Goal: Information Seeking & Learning: Learn about a topic

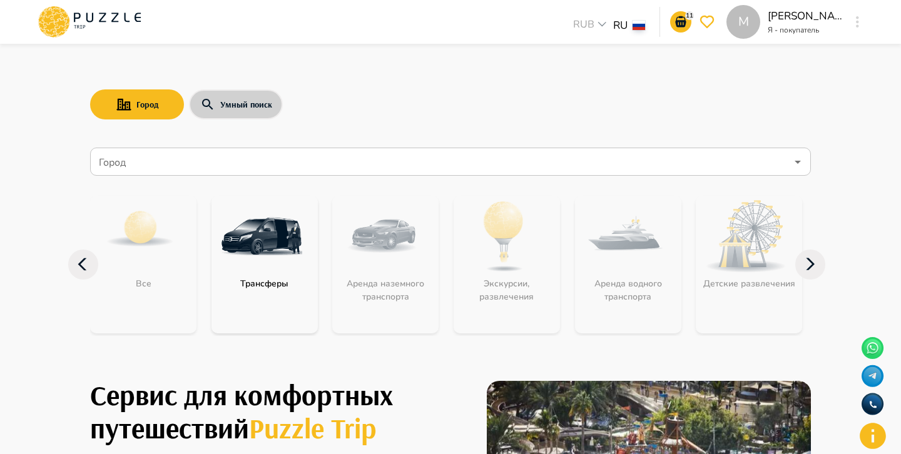
click at [246, 101] on button "Умный поиск" at bounding box center [236, 104] width 94 height 30
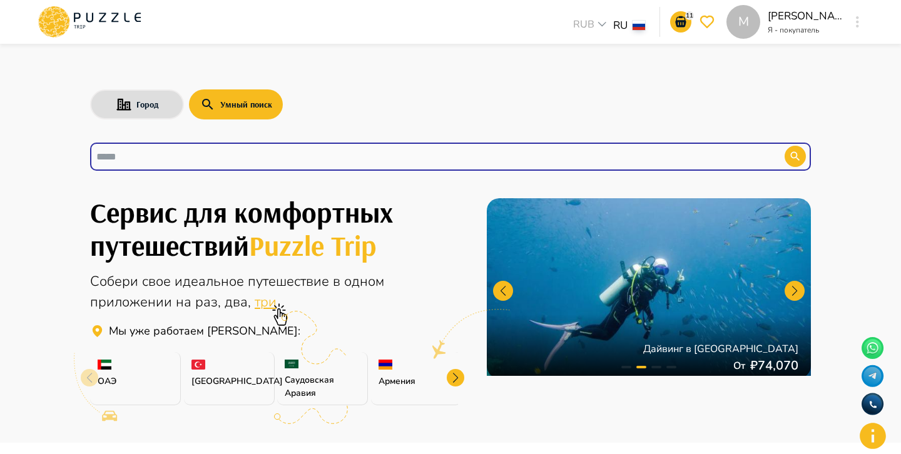
click at [222, 161] on input "text" at bounding box center [427, 156] width 663 height 14
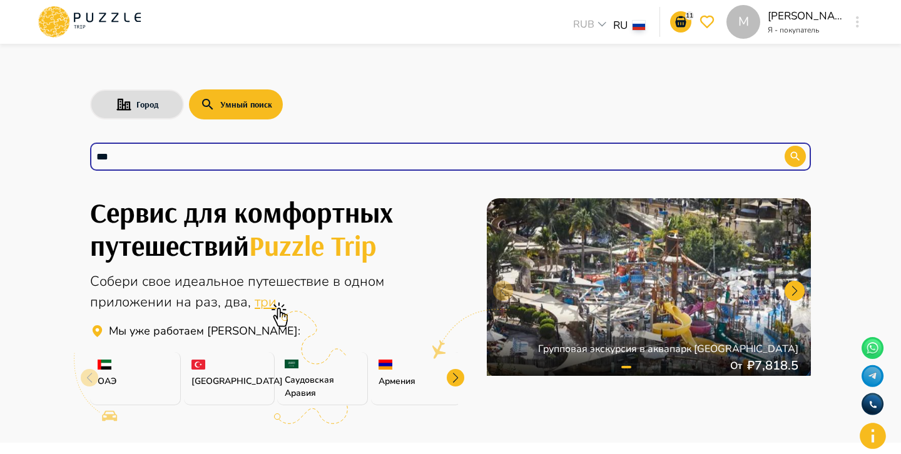
type input "*"
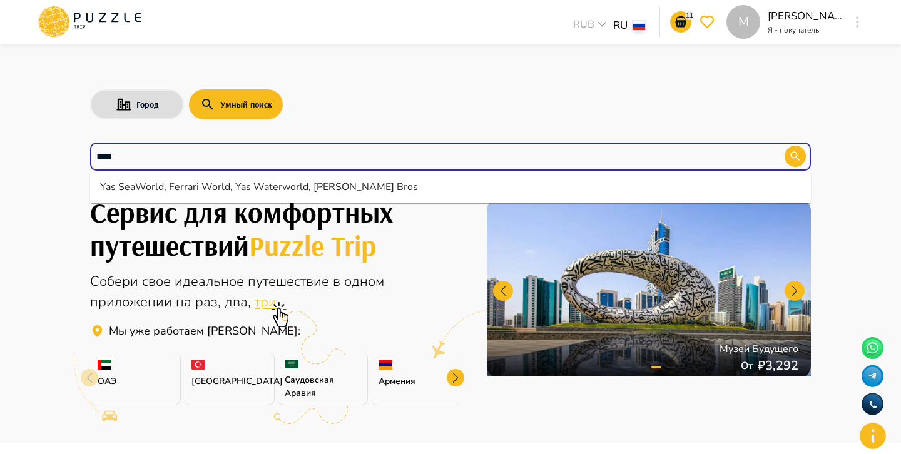
click at [201, 188] on li "Yas SeaWorld, Ferrari World, Yas Waterworld, Warner Bros" at bounding box center [450, 187] width 721 height 23
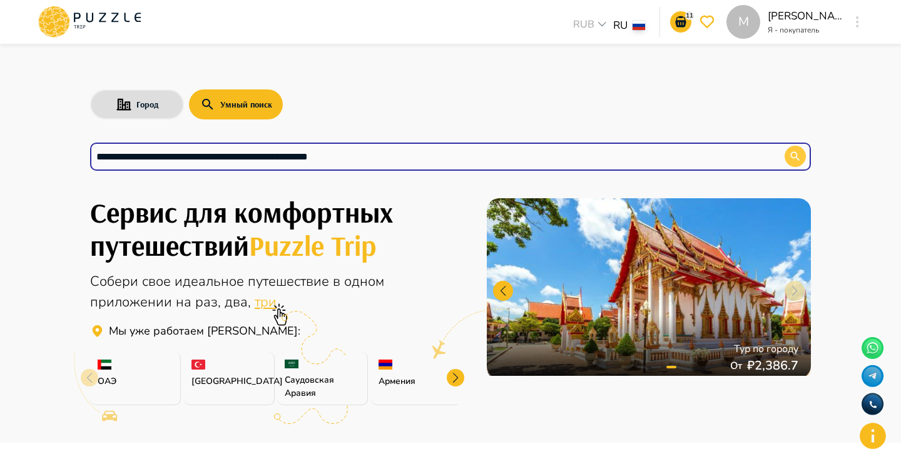
type input "**********"
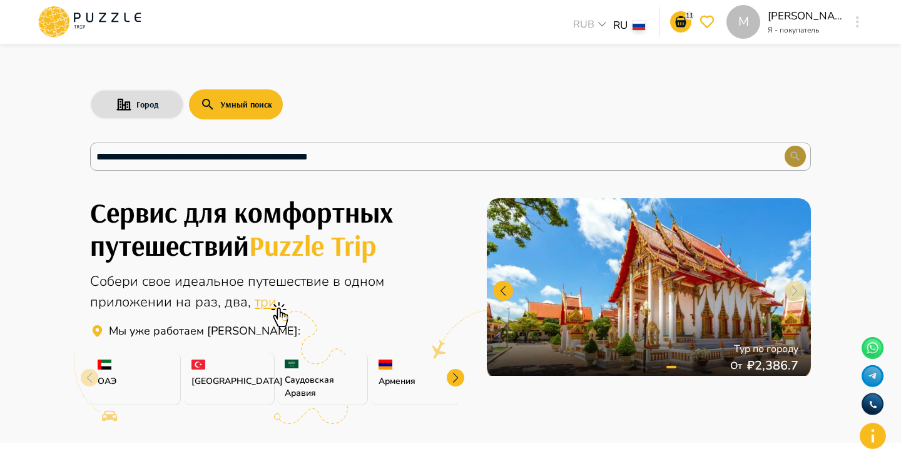
click at [796, 155] on icon "button" at bounding box center [795, 156] width 9 height 9
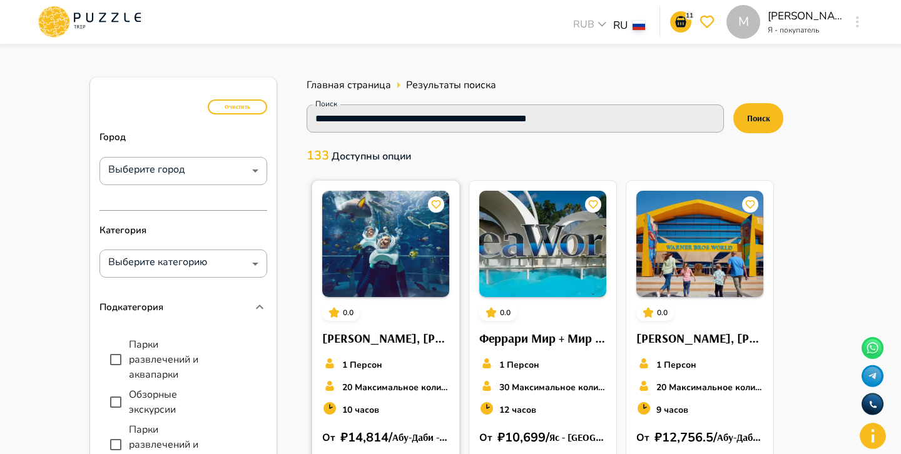
click at [418, 253] on img at bounding box center [385, 244] width 127 height 106
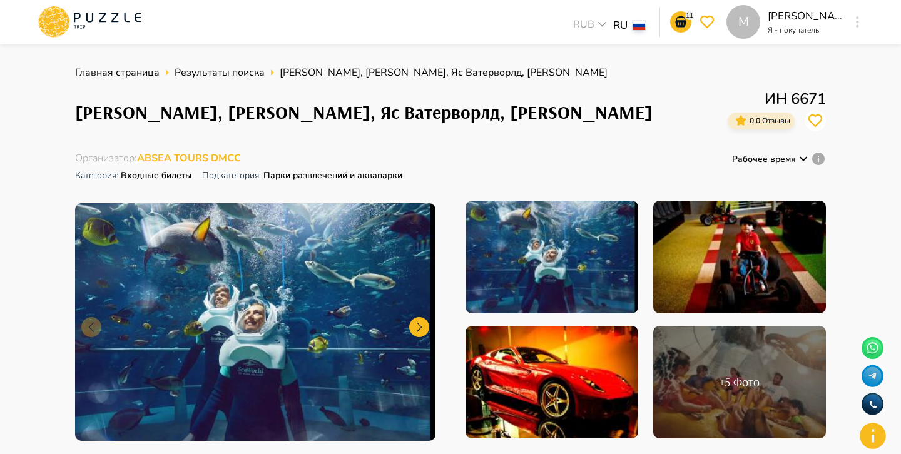
click at [200, 158] on span "ABSEA TOURS DMCC" at bounding box center [189, 158] width 104 height 14
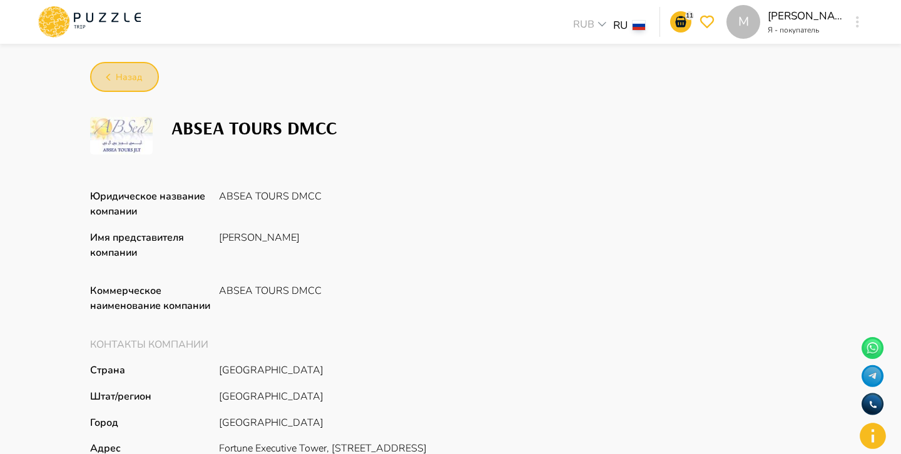
click at [131, 82] on span "Назад" at bounding box center [129, 78] width 26 height 16
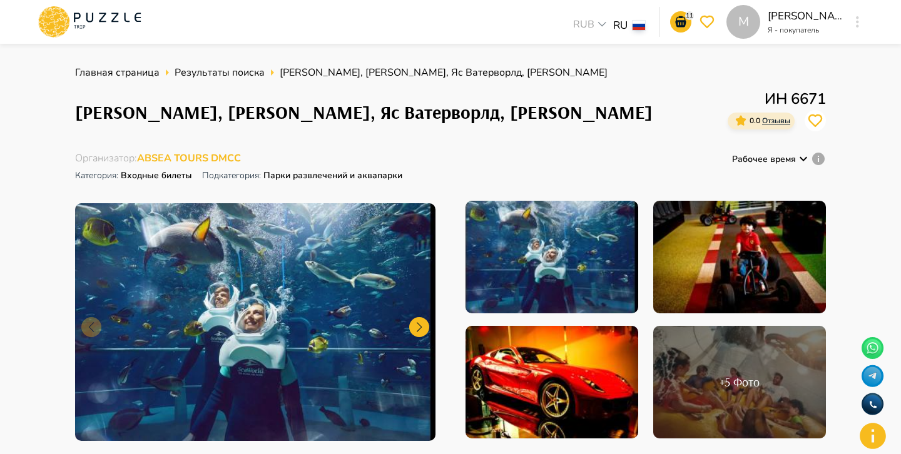
click at [91, 24] on icon at bounding box center [89, 22] width 106 height 33
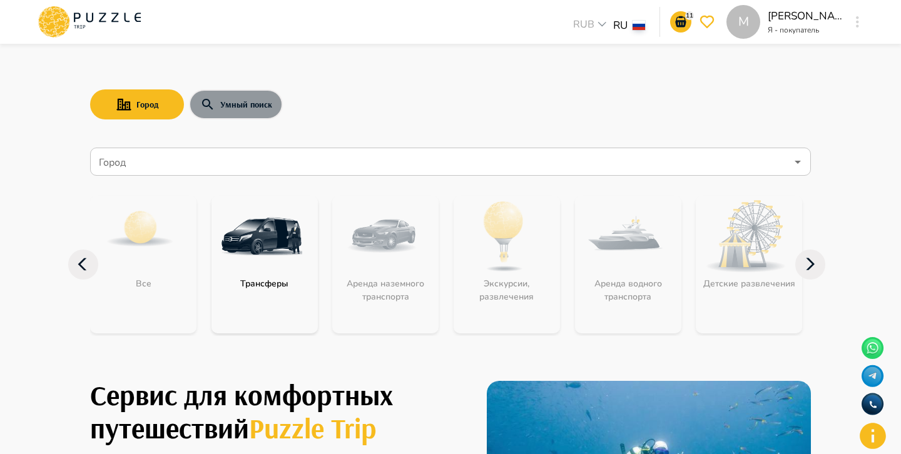
click at [250, 114] on button "Умный поиск" at bounding box center [236, 104] width 94 height 30
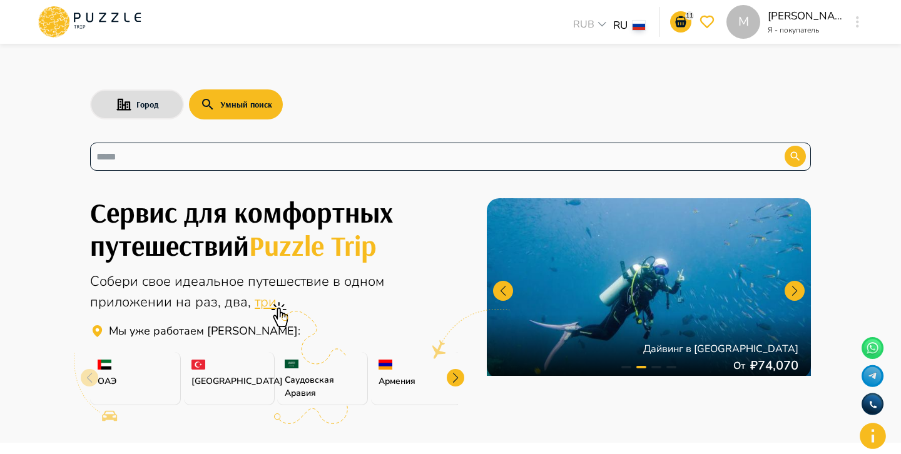
click at [276, 146] on div "​" at bounding box center [450, 157] width 721 height 28
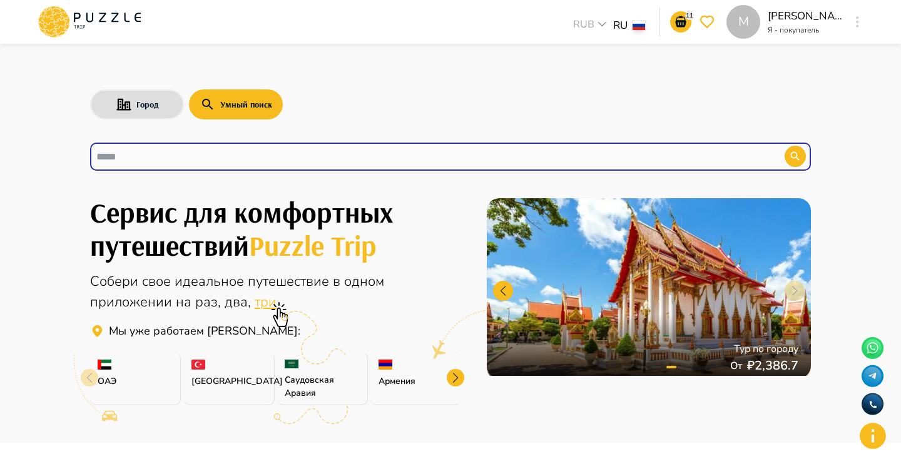
paste input "**********"
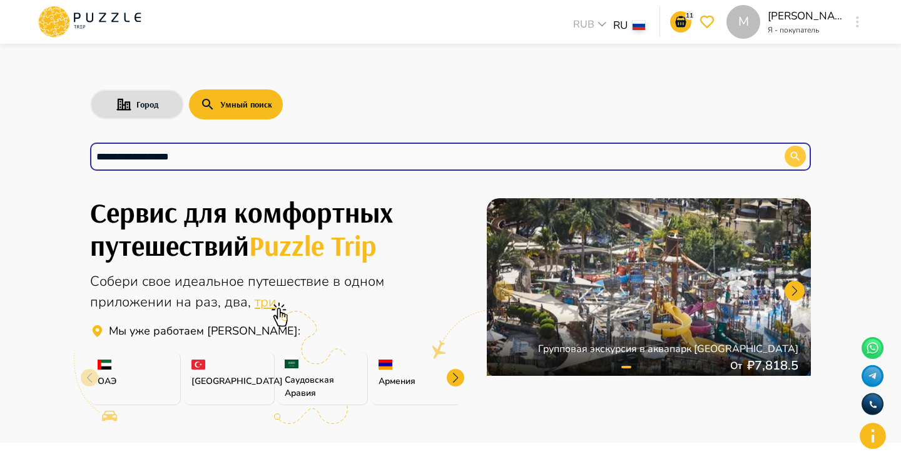
type input "**********"
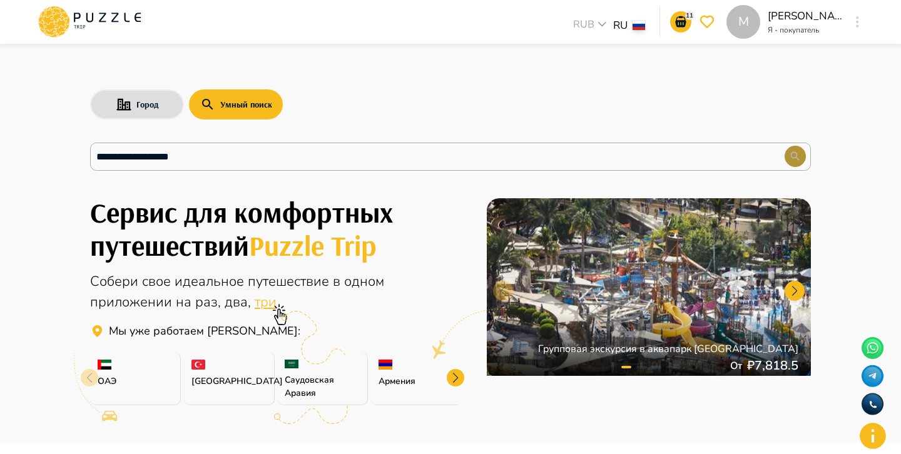
click at [795, 156] on icon "button" at bounding box center [795, 156] width 13 height 13
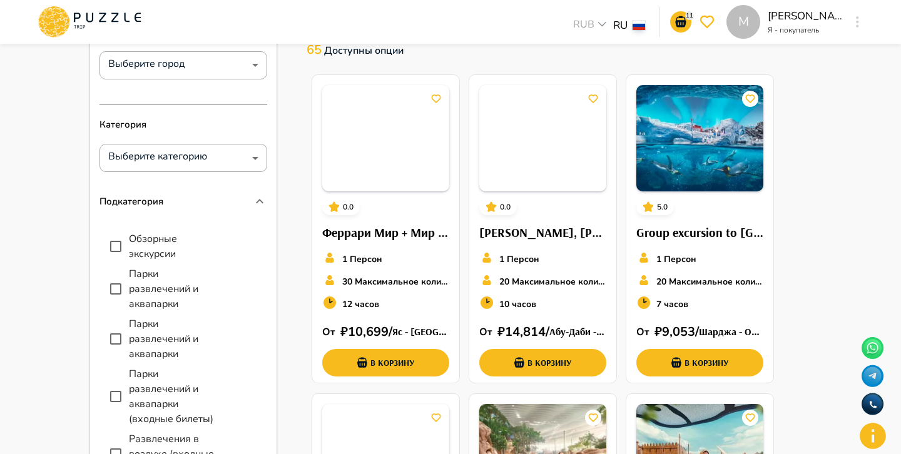
scroll to position [107, 0]
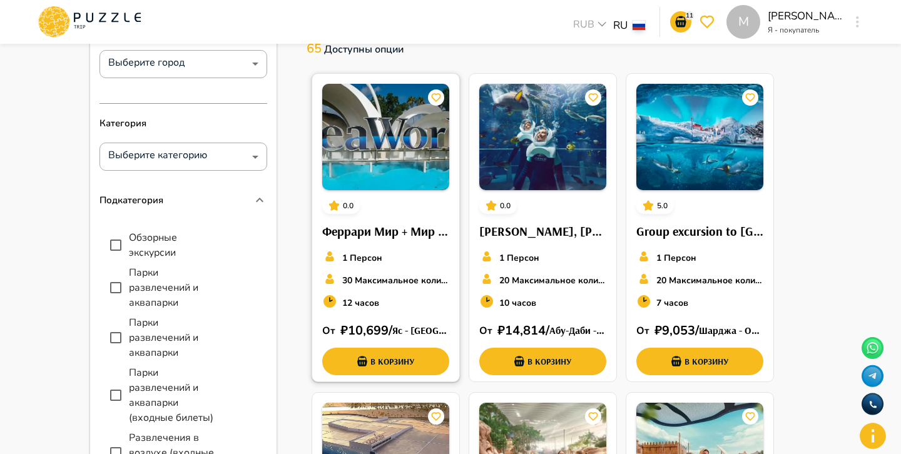
click at [400, 152] on img at bounding box center [385, 137] width 127 height 106
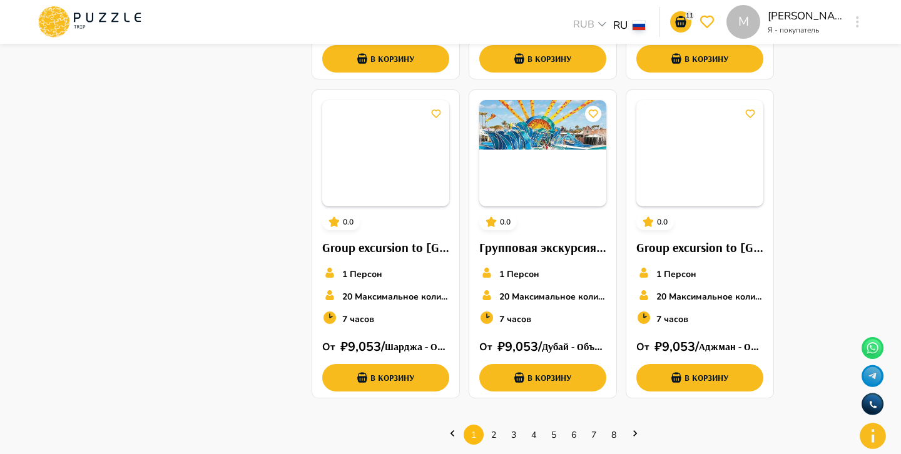
scroll to position [731, 0]
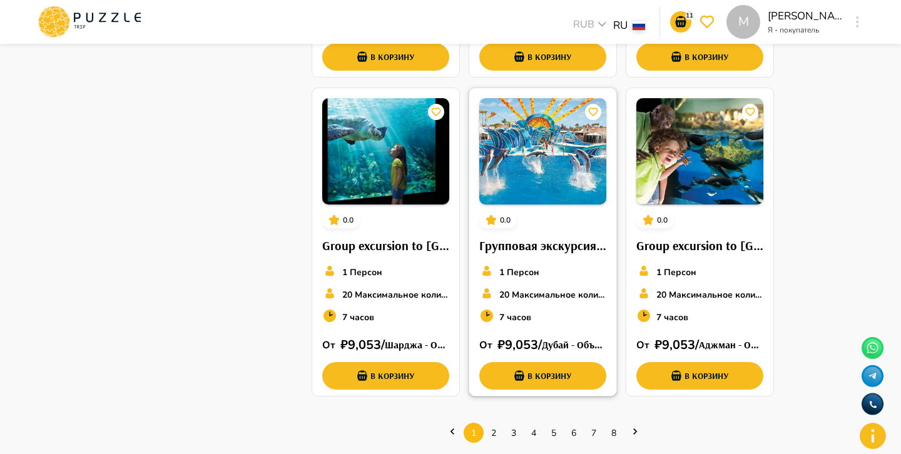
click at [562, 183] on img at bounding box center [542, 151] width 127 height 106
